Goal: Task Accomplishment & Management: Complete application form

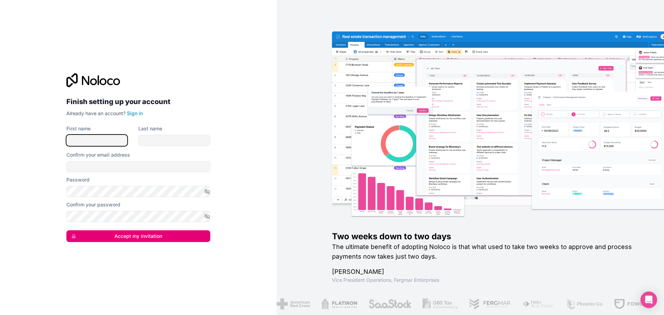
click at [117, 141] on input "First name" at bounding box center [96, 140] width 61 height 11
type input "E"
type input "[PERSON_NAME]"
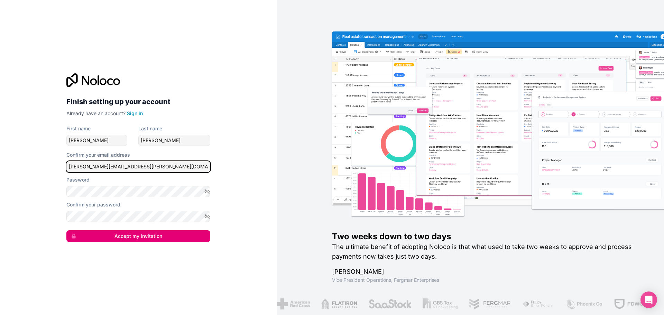
type input "[PERSON_NAME][EMAIL_ADDRESS][PERSON_NAME][DOMAIN_NAME]"
click at [191, 267] on div "Finish setting up your account Already have an account? Sign in First name [PER…" at bounding box center [138, 157] width 277 height 315
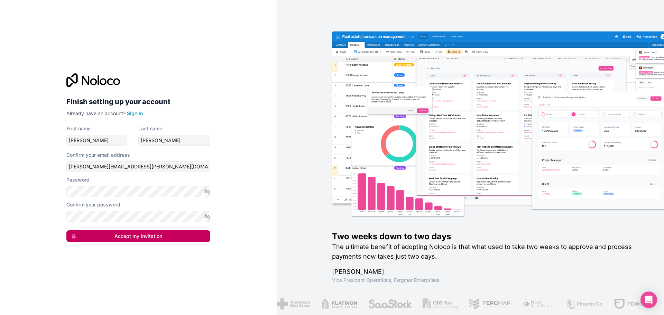
click at [150, 240] on button "Accept my invitation" at bounding box center [138, 236] width 144 height 12
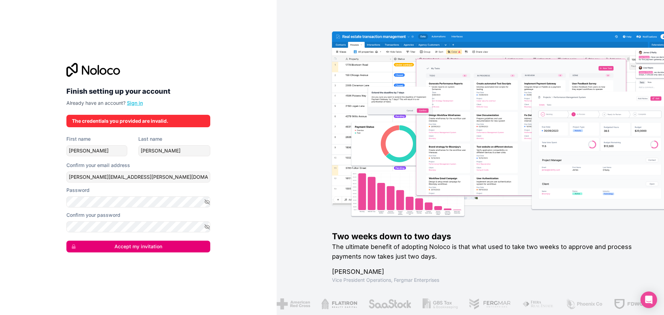
click at [140, 102] on link "Sign in" at bounding box center [135, 103] width 16 height 6
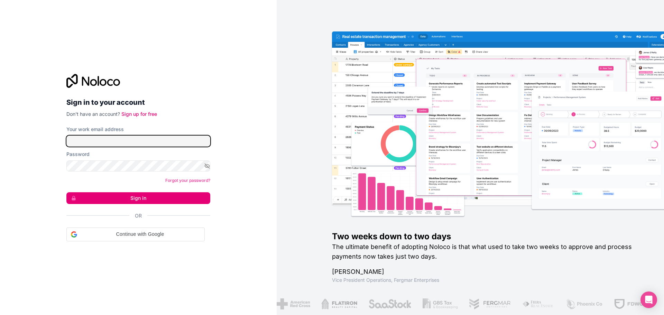
type input "[PERSON_NAME][EMAIL_ADDRESS][PERSON_NAME][DOMAIN_NAME]"
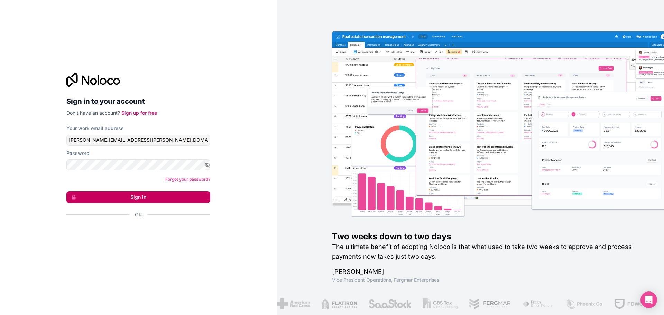
click at [153, 198] on button "Sign in" at bounding box center [138, 197] width 144 height 12
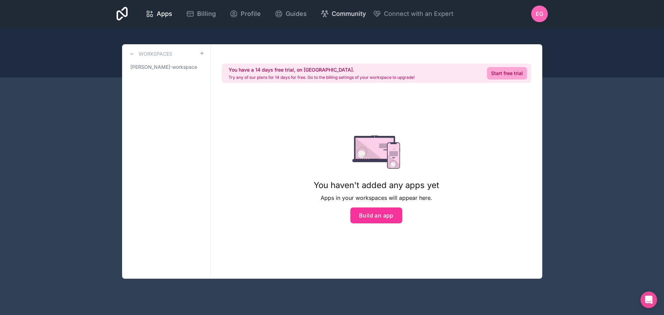
click at [357, 14] on span "Community" at bounding box center [349, 14] width 34 height 10
click at [167, 16] on span "Apps" at bounding box center [165, 14] width 16 height 10
click at [539, 12] on span "EG" at bounding box center [540, 14] width 8 height 8
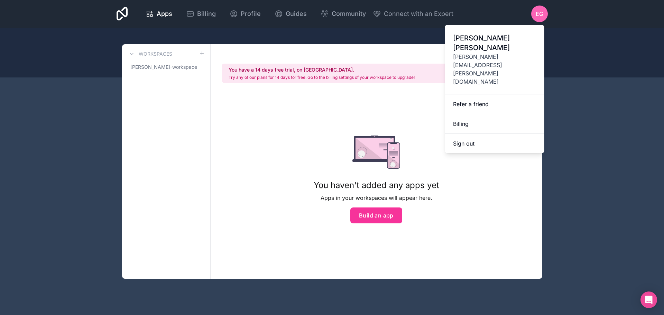
click at [85, 118] on div "Apps Billing Profile Guides Community Connect with an Expert EG Billing Profile…" at bounding box center [332, 157] width 664 height 315
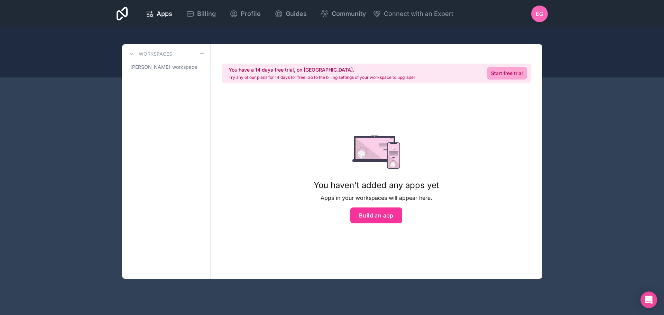
click at [121, 14] on icon at bounding box center [122, 14] width 11 height 14
click at [162, 68] on span "[PERSON_NAME]-workspace" at bounding box center [163, 67] width 67 height 7
click at [165, 53] on h3 "Workspaces" at bounding box center [156, 53] width 34 height 7
